Goal: Find contact information: Obtain details needed to contact an individual or organization

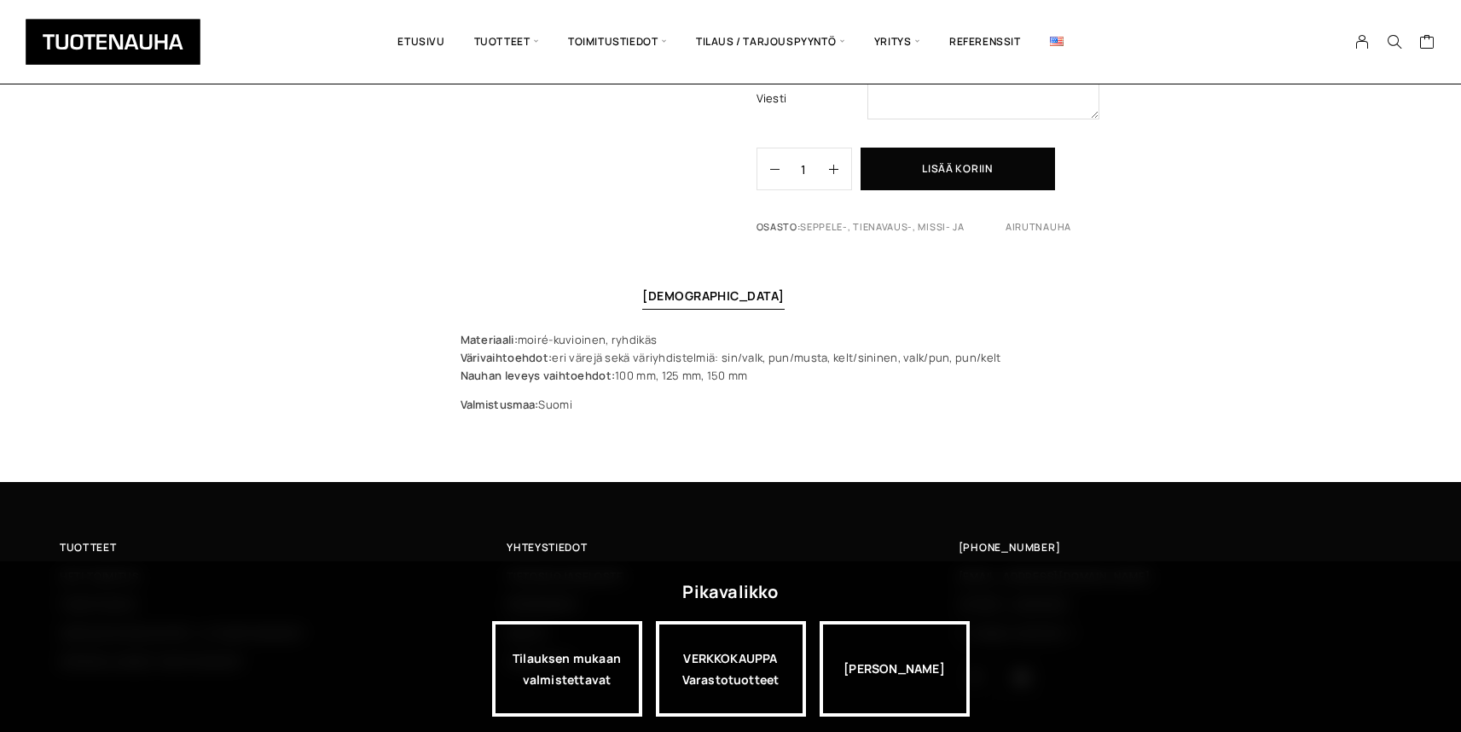
scroll to position [642, 0]
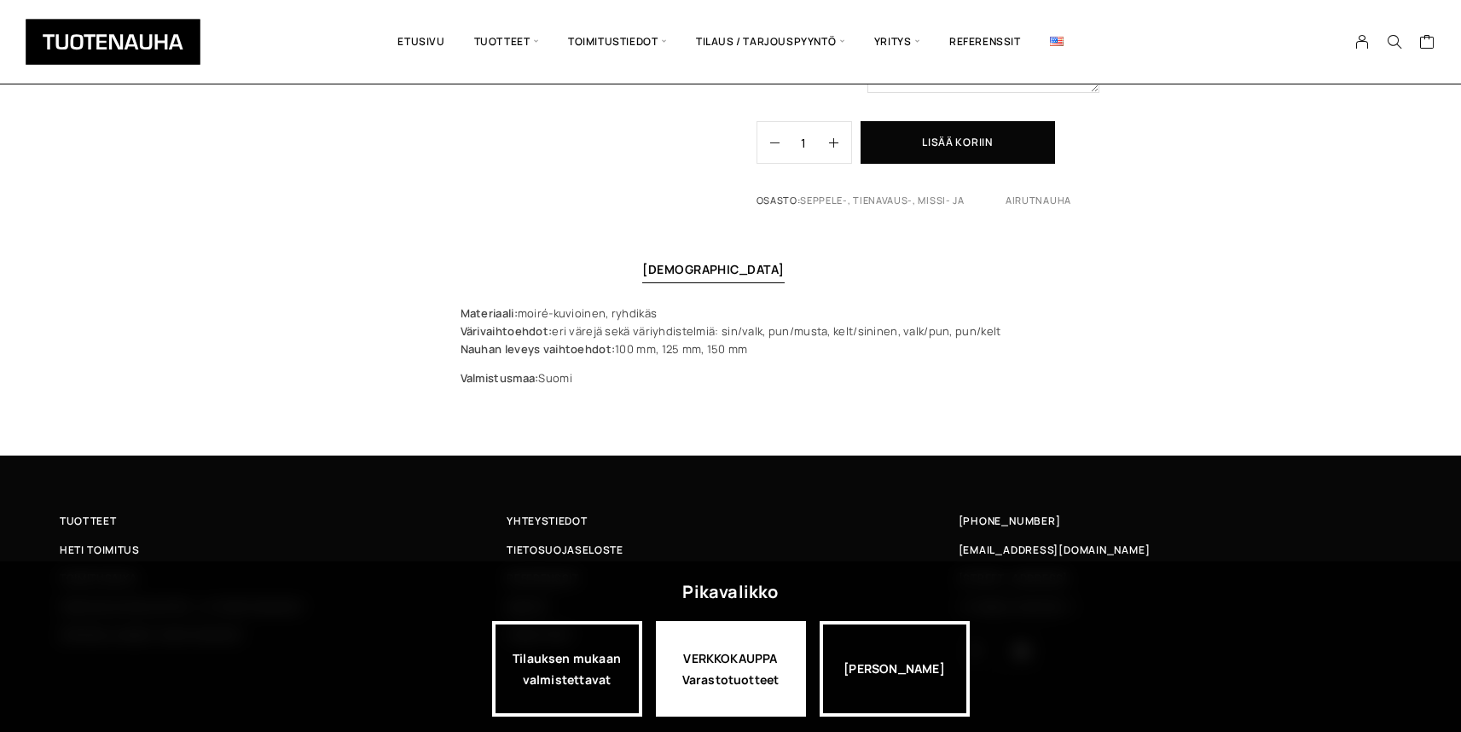
click at [727, 662] on div "VERKKOKAUPPA Varastotuotteet" at bounding box center [731, 669] width 150 height 96
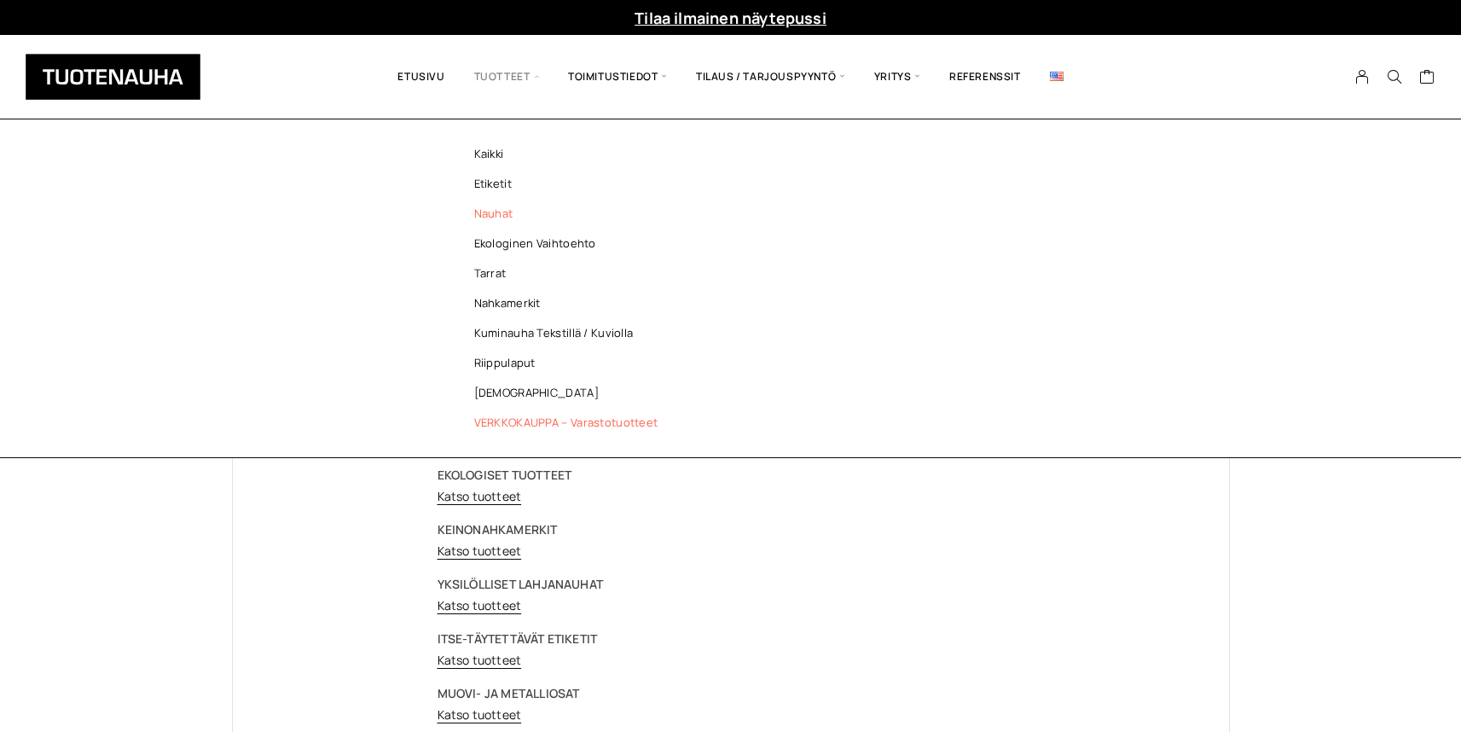
click at [489, 212] on link "Nauhat" at bounding box center [570, 214] width 247 height 30
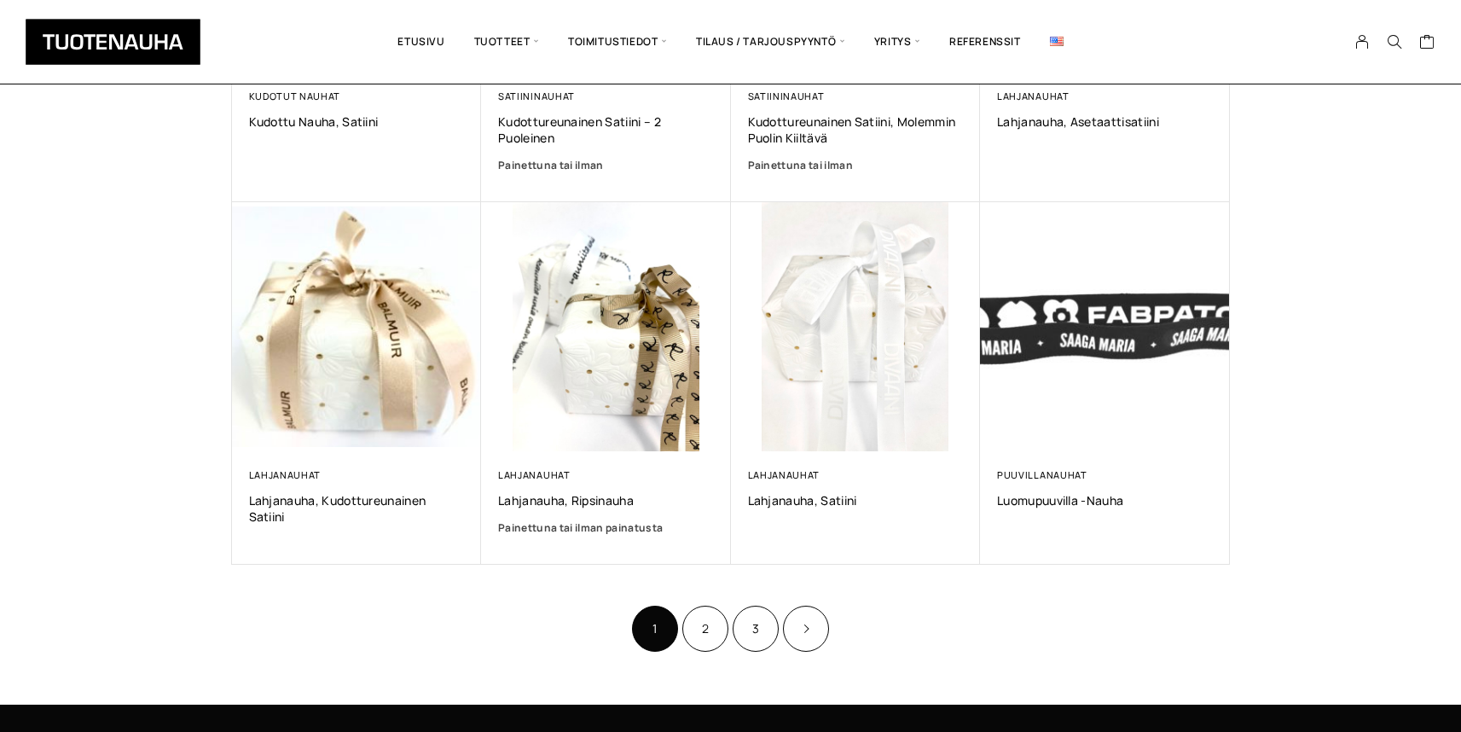
scroll to position [1009, 0]
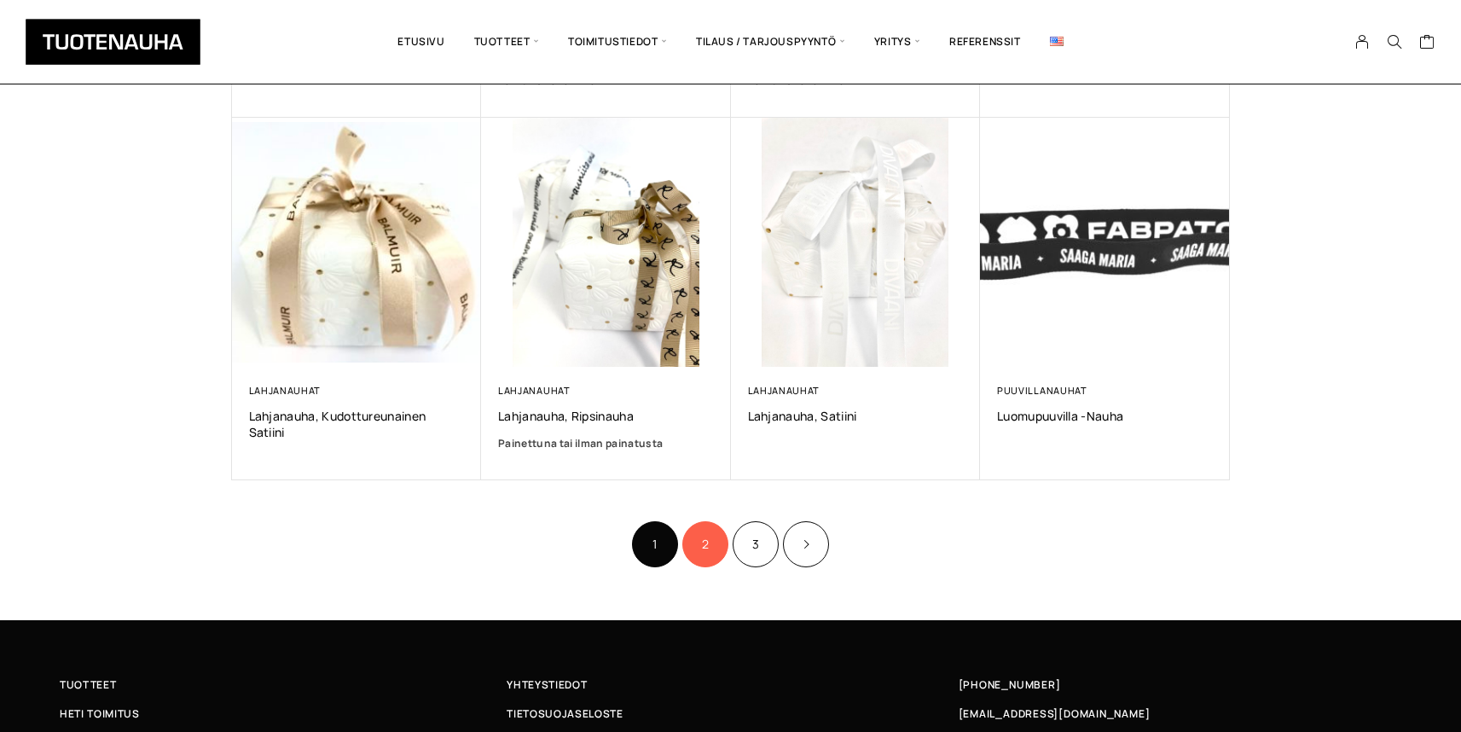
click at [711, 537] on link "2" at bounding box center [705, 544] width 46 height 46
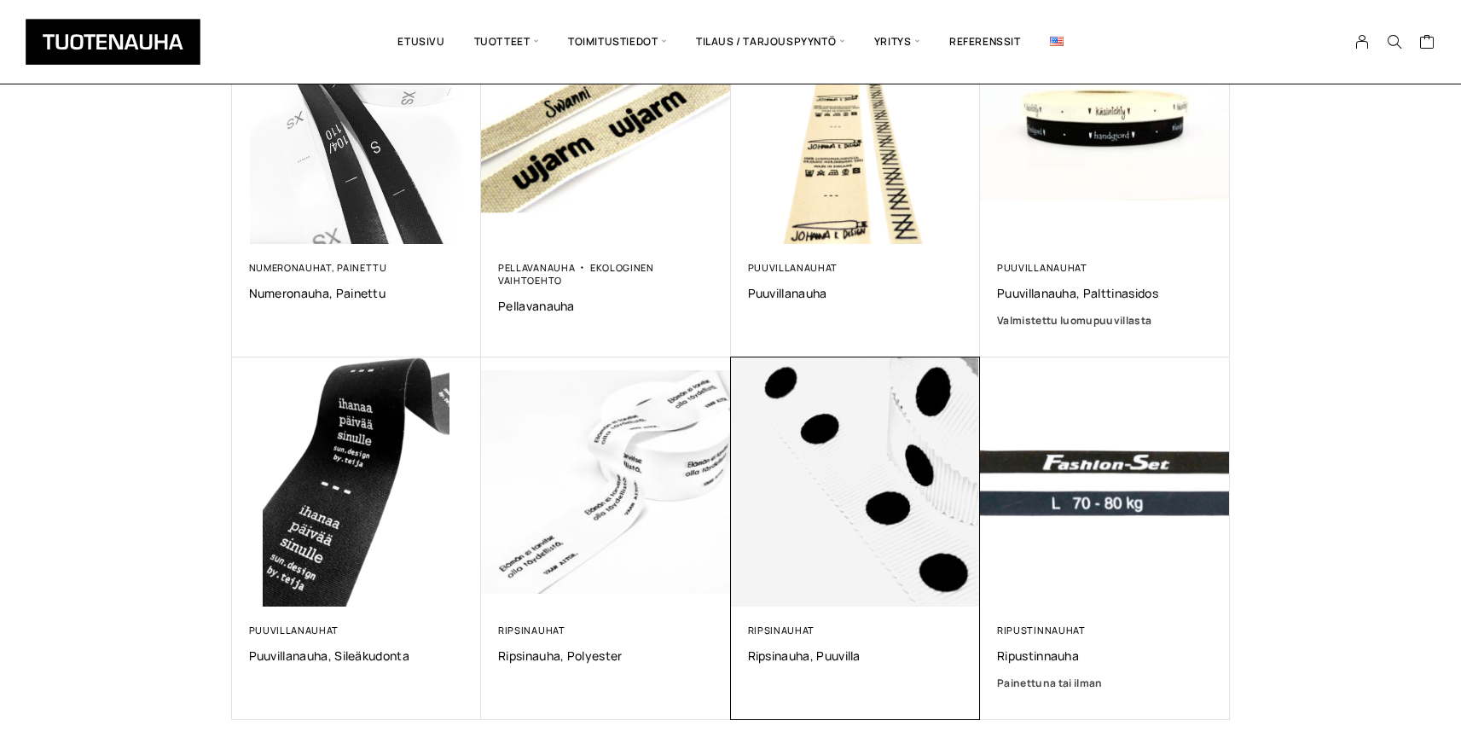
scroll to position [1086, 0]
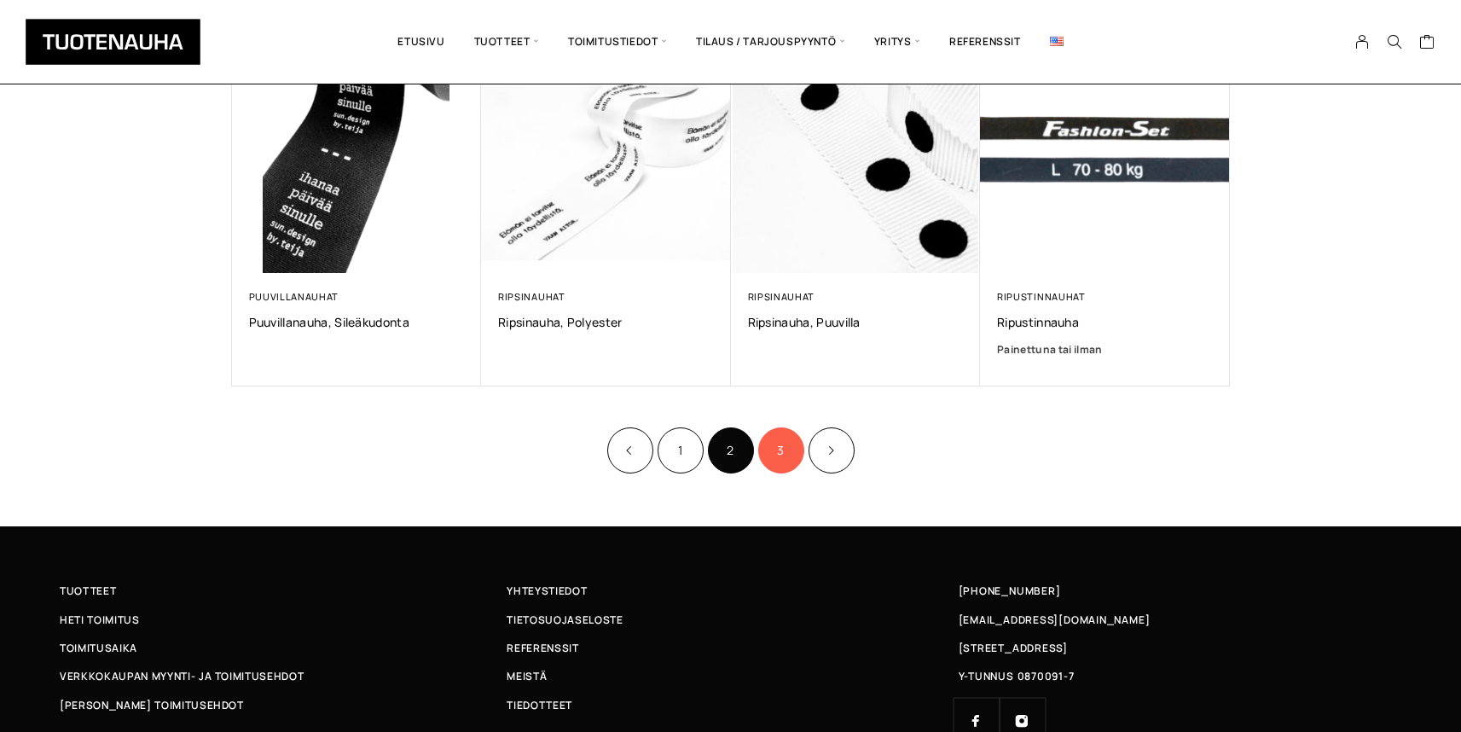
click at [790, 455] on link "3" at bounding box center [781, 450] width 46 height 46
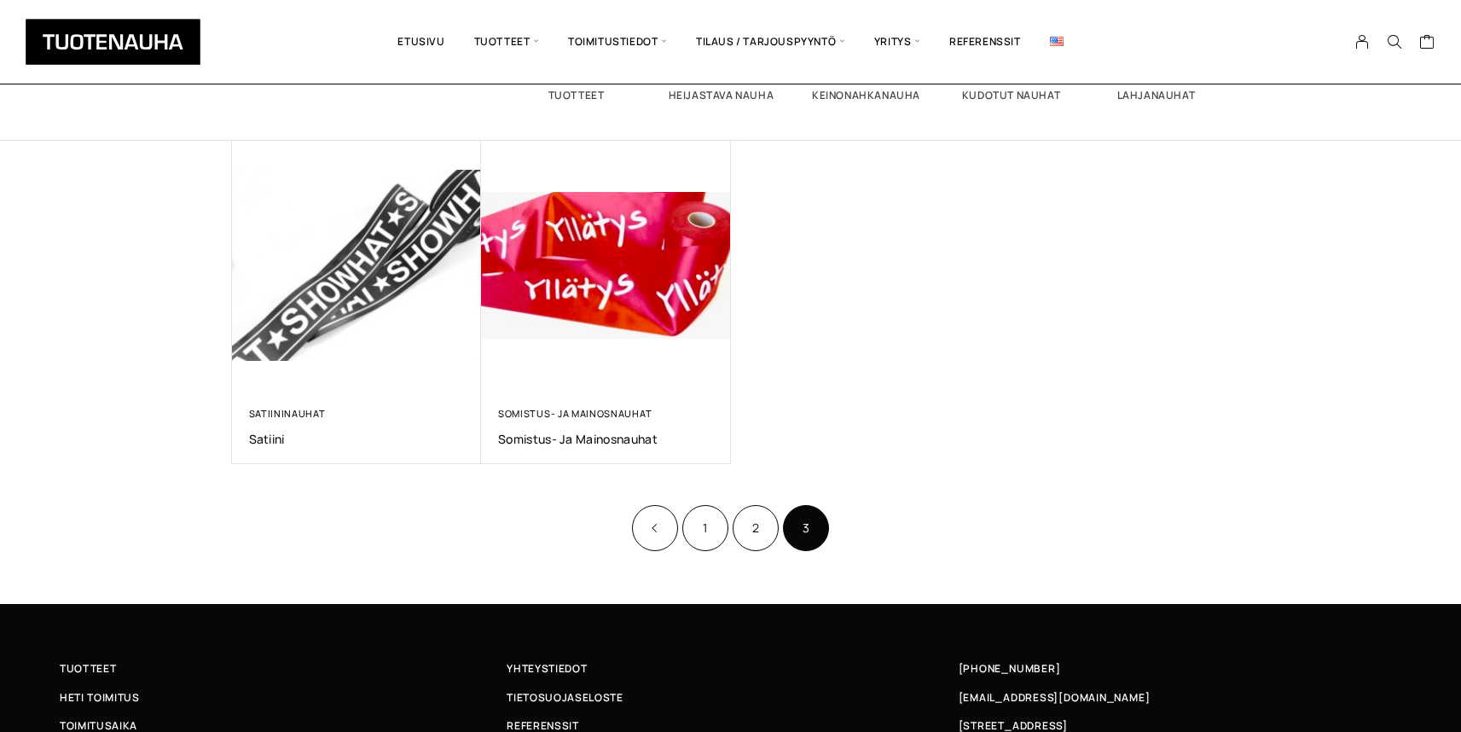
scroll to position [77, 0]
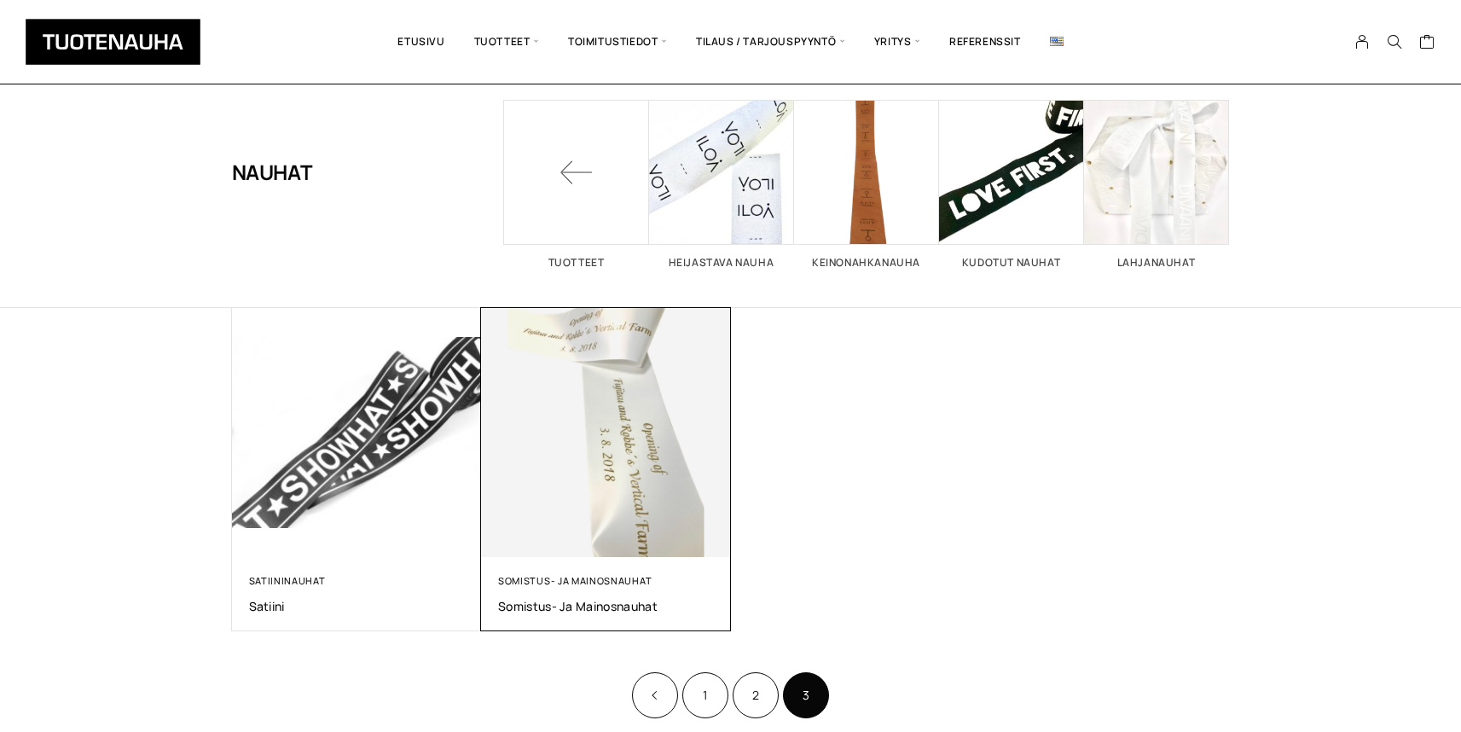
click at [659, 436] on img at bounding box center [606, 432] width 262 height 262
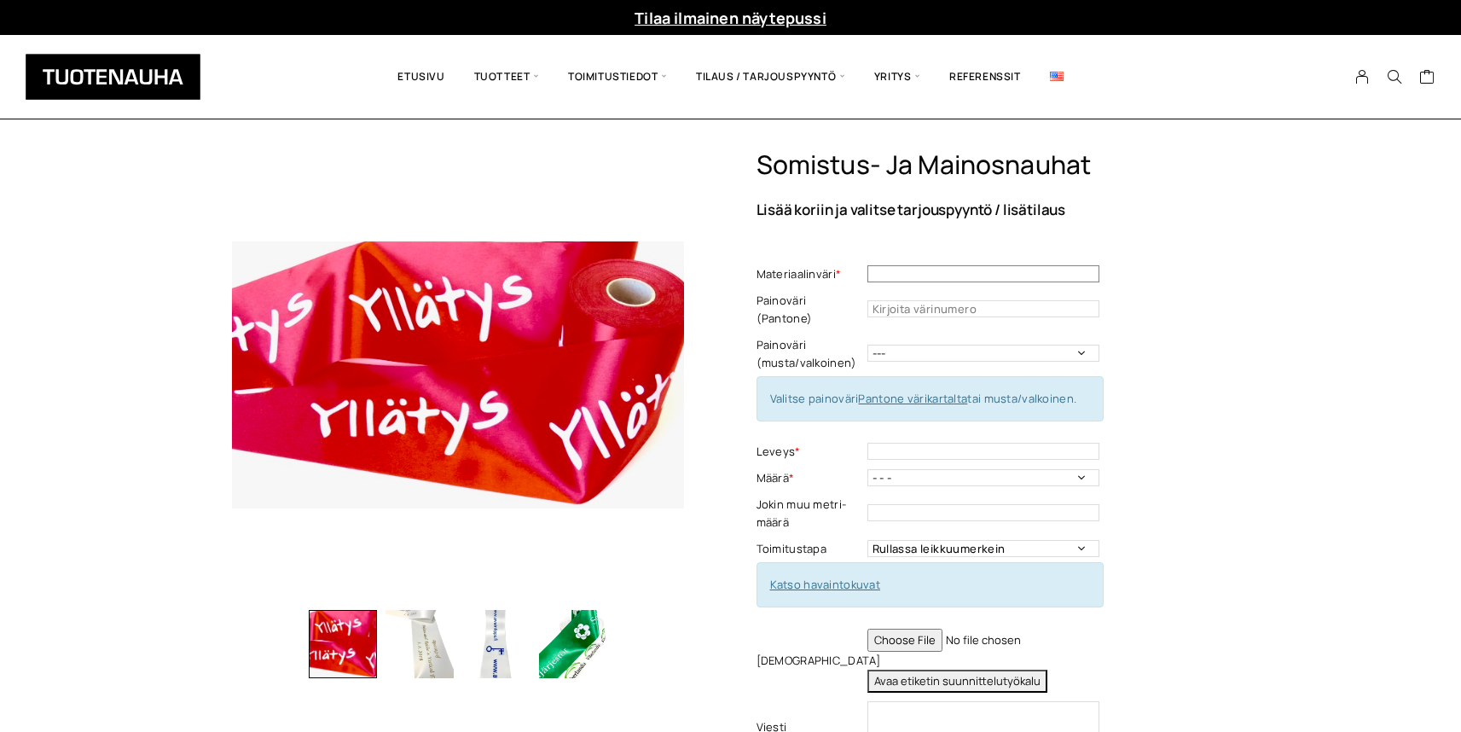
click at [1045, 274] on input "text" at bounding box center [983, 273] width 232 height 17
click at [1143, 284] on div "Somistus- ja mainosnauhat Lisää koriin ja valitse tarjouspyyntö / lisätilaus Ma…" at bounding box center [992, 510] width 473 height 722
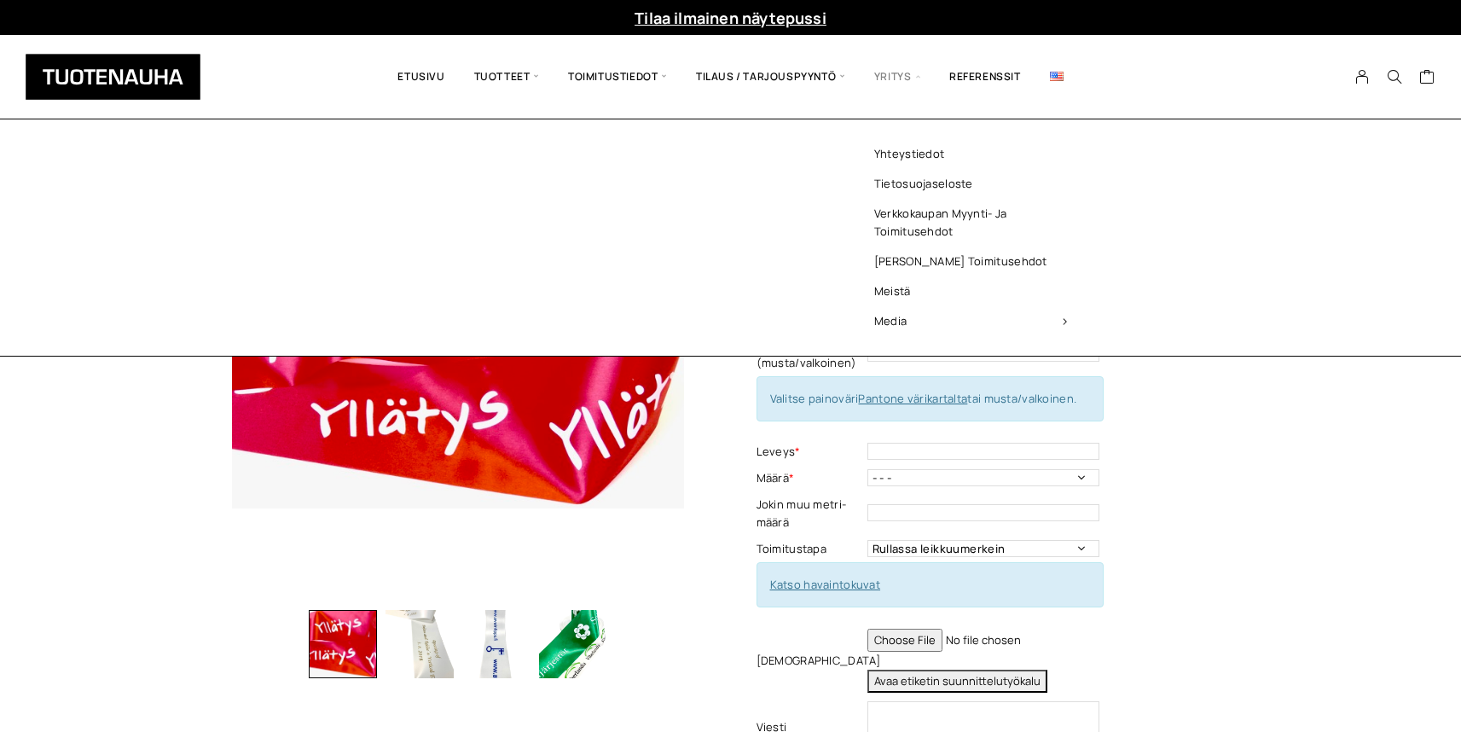
click at [889, 73] on span "Yritys" at bounding box center [897, 77] width 75 height 58
click at [902, 157] on link "Yhteystiedot" at bounding box center [970, 154] width 247 height 30
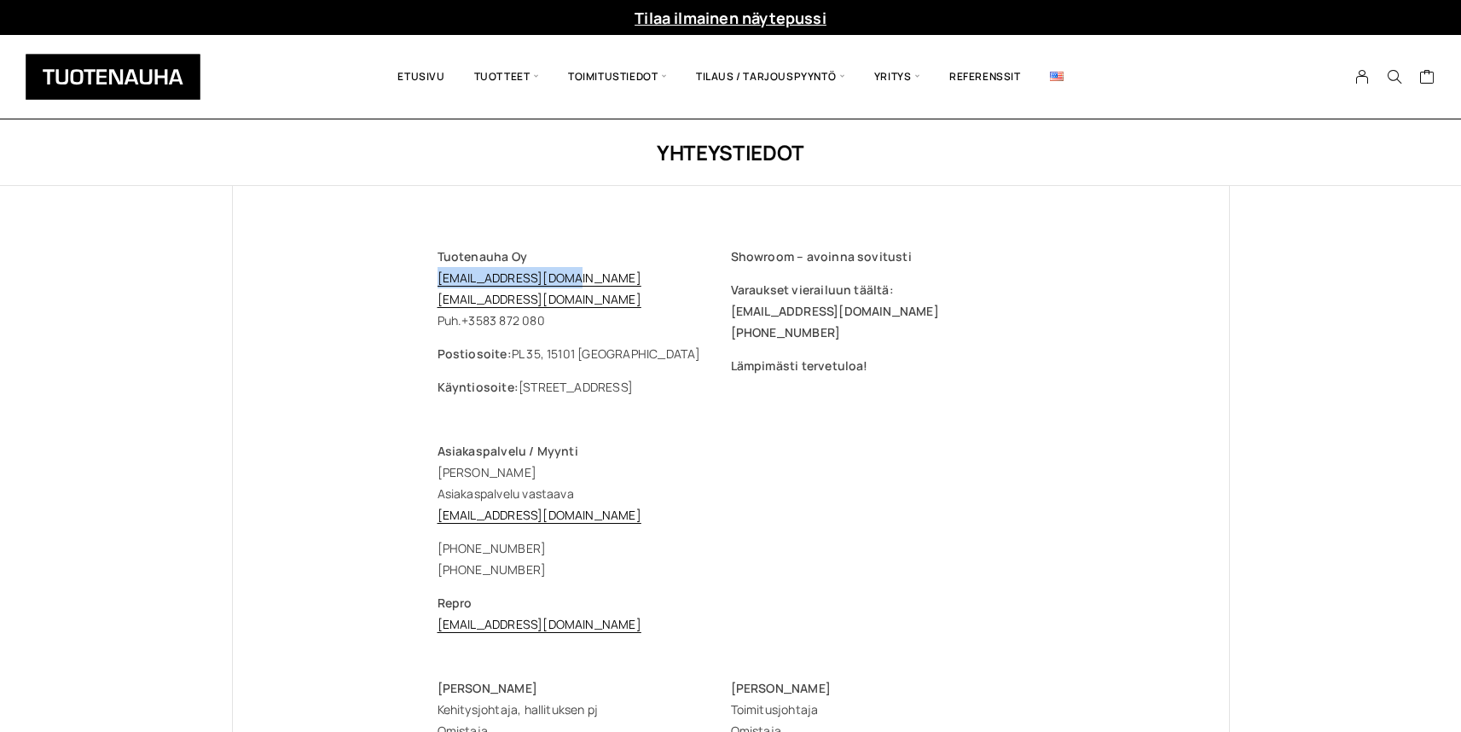
drag, startPoint x: 580, startPoint y: 277, endPoint x: 422, endPoint y: 281, distance: 157.8
copy link "[EMAIL_ADDRESS][DOMAIN_NAME]"
